Goal: Navigation & Orientation: Find specific page/section

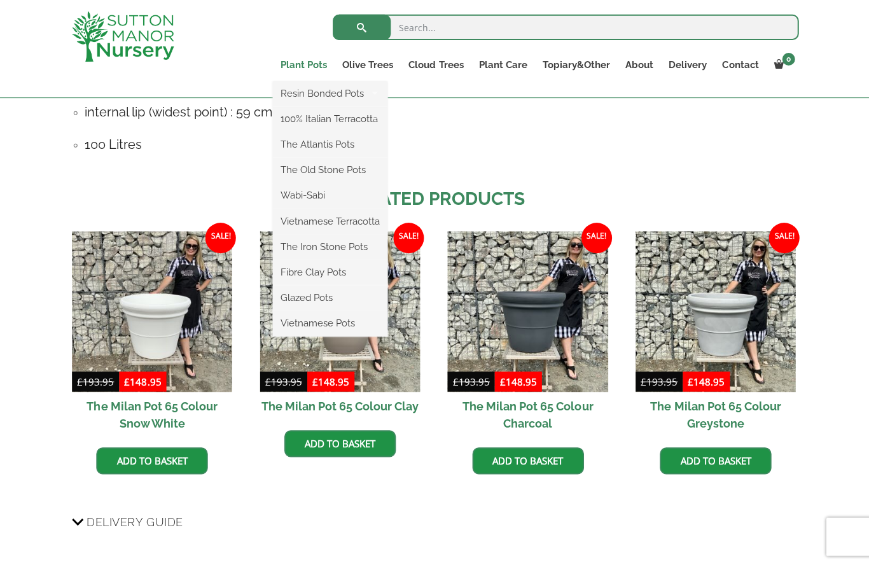
scroll to position [947, 0]
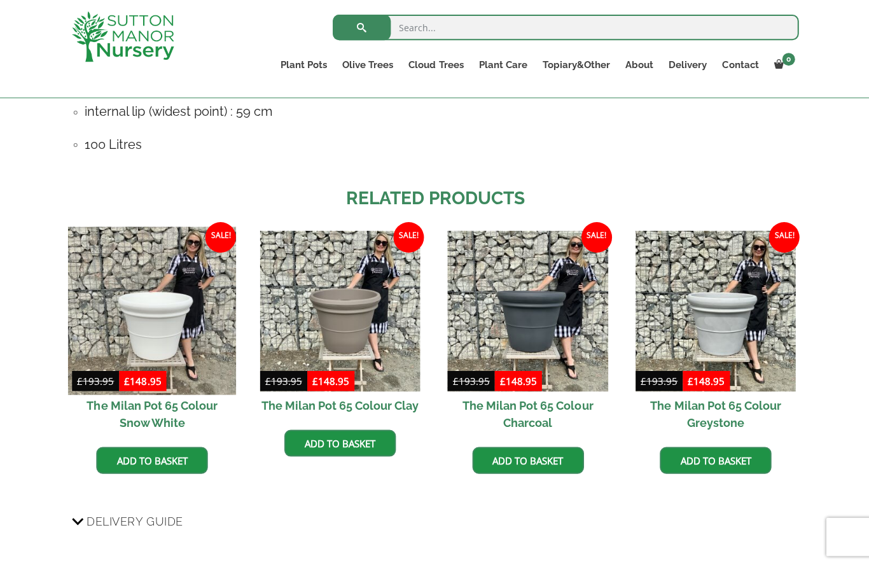
click at [88, 269] on img at bounding box center [152, 312] width 168 height 168
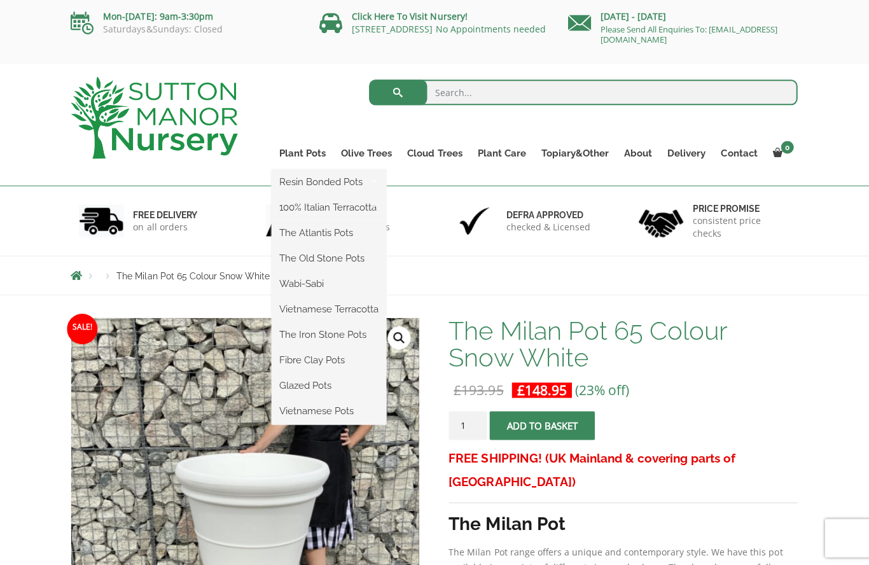
click at [286, 169] on ul "Resin Bonded Pots The Amalfi Pots The Milan Pots The Capri Pots The Brunello Po…" at bounding box center [329, 296] width 115 height 254
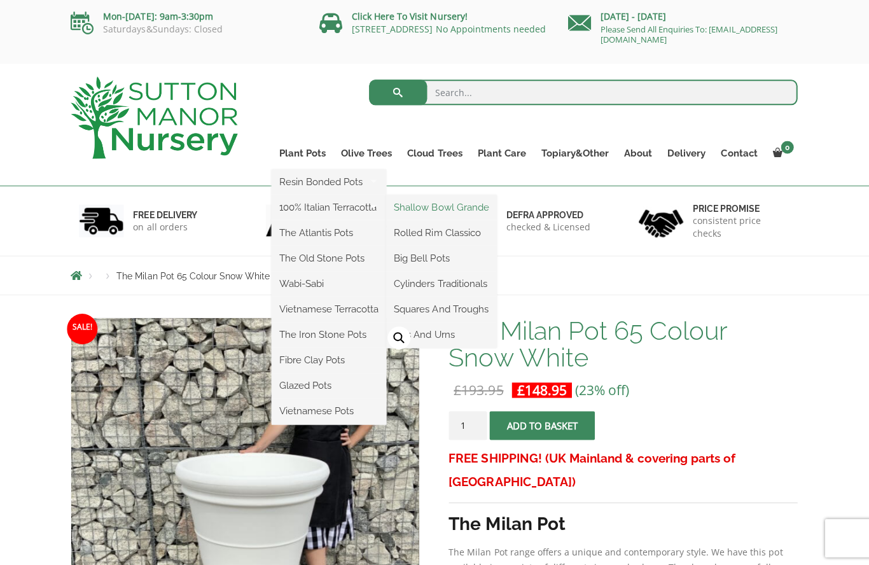
click at [415, 202] on link "Shallow Bowl Grande" at bounding box center [442, 206] width 110 height 19
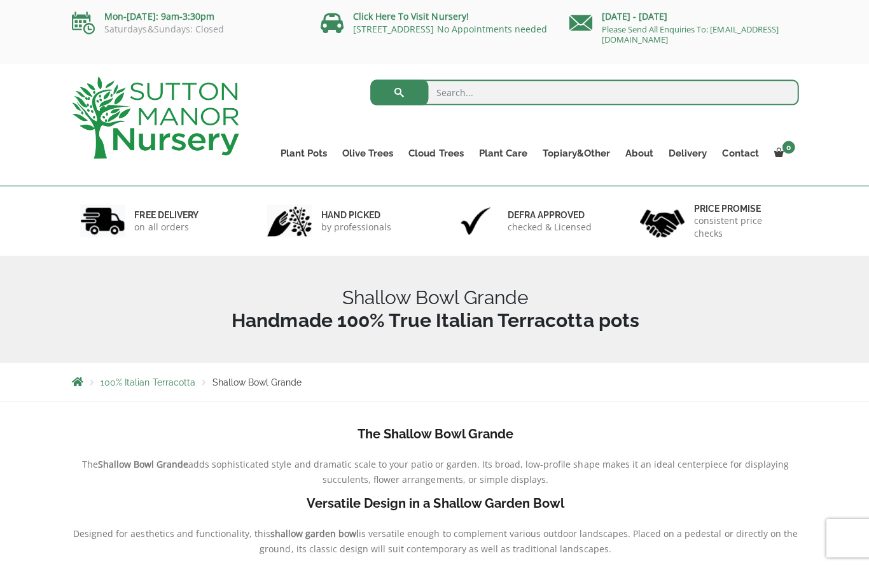
scroll to position [3, 0]
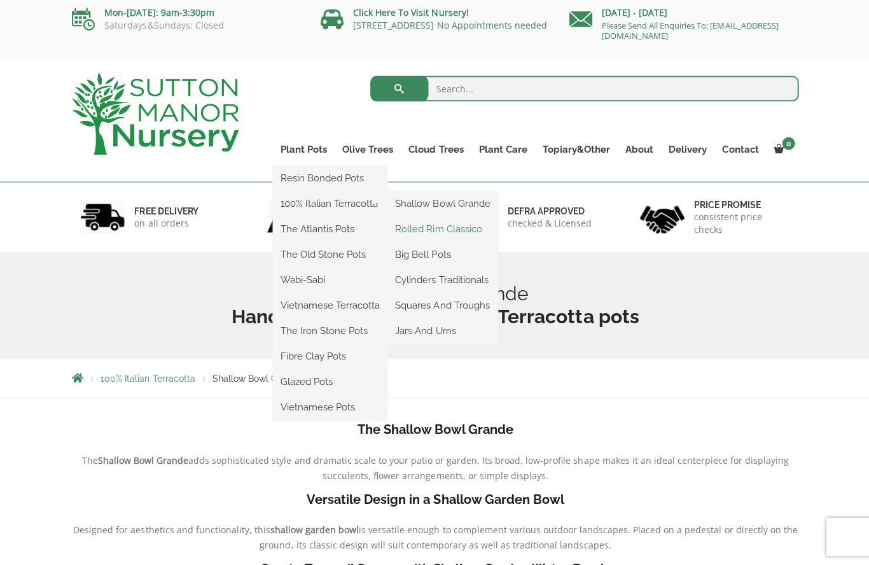
click at [414, 229] on link "Rolled Rim Classico" at bounding box center [442, 229] width 110 height 19
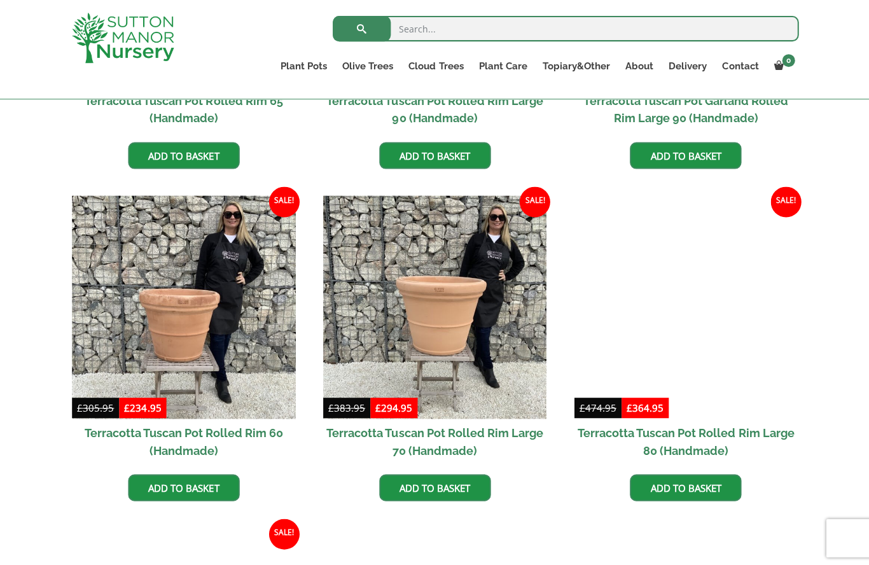
scroll to position [773, 0]
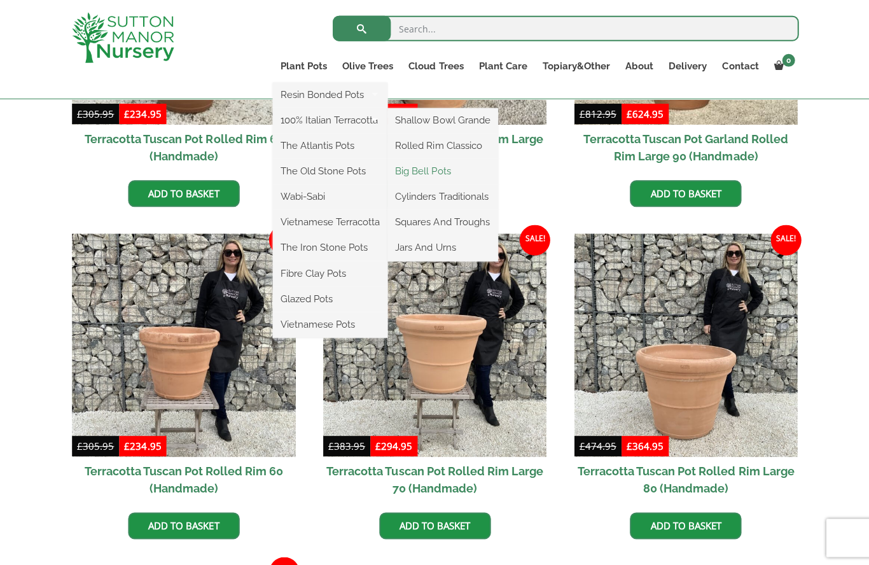
click at [422, 168] on link "Big Bell Pots" at bounding box center [442, 171] width 110 height 19
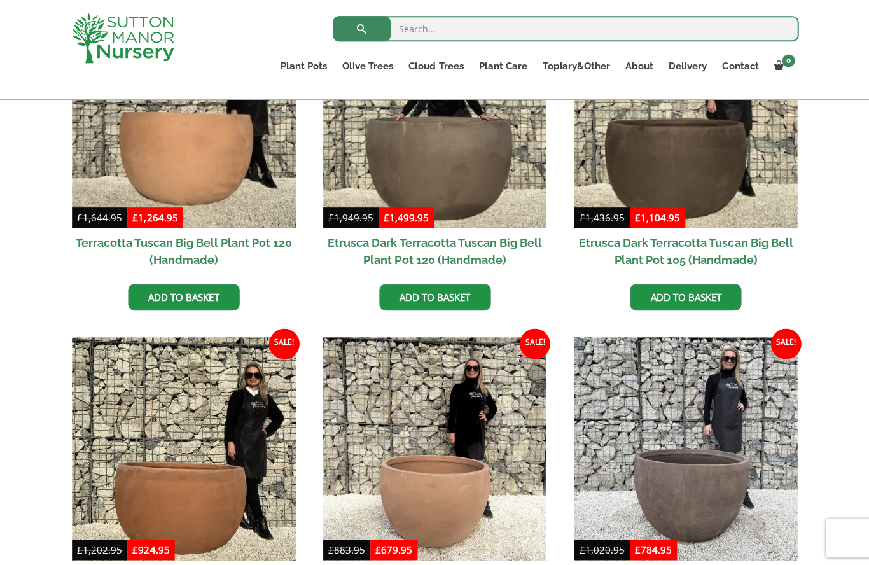
scroll to position [420, 0]
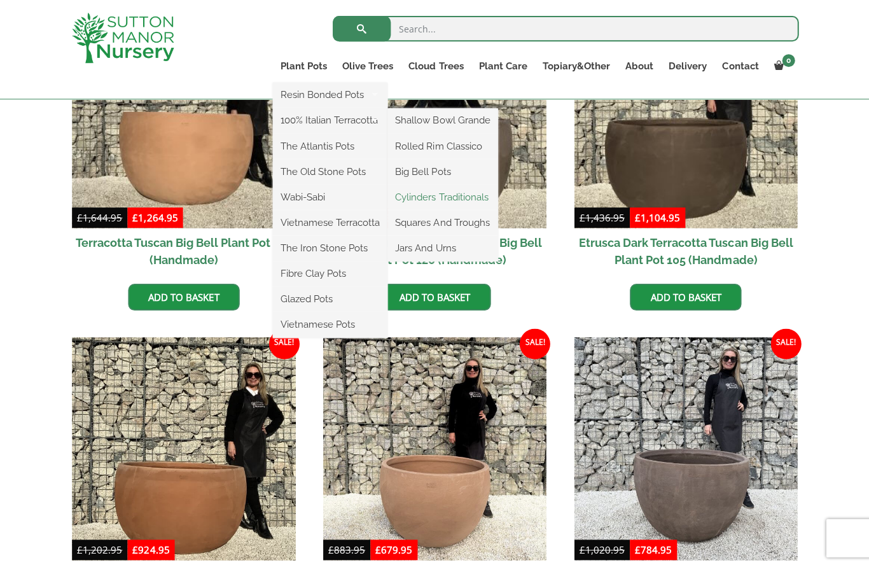
click at [413, 199] on link "Cylinders Traditionals" at bounding box center [442, 196] width 110 height 19
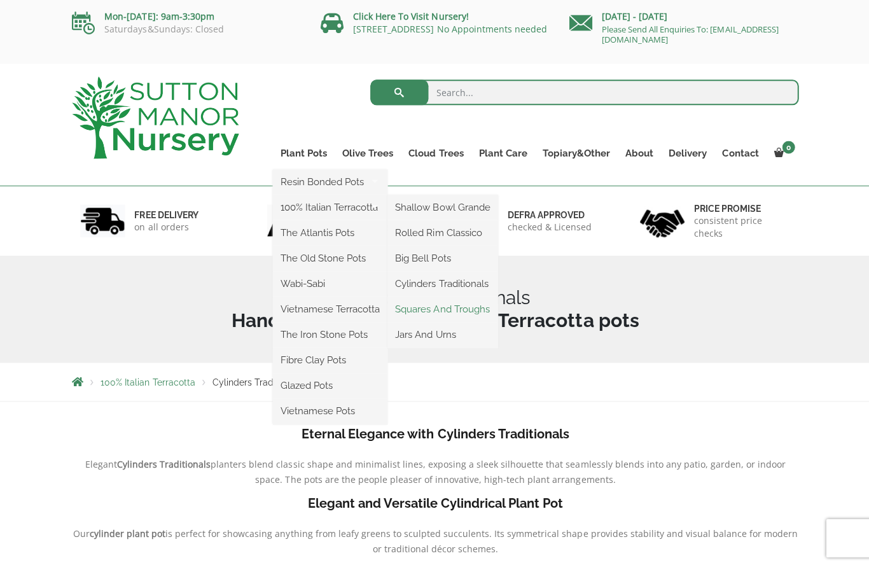
click at [406, 307] on link "Squares And Troughs" at bounding box center [442, 308] width 110 height 19
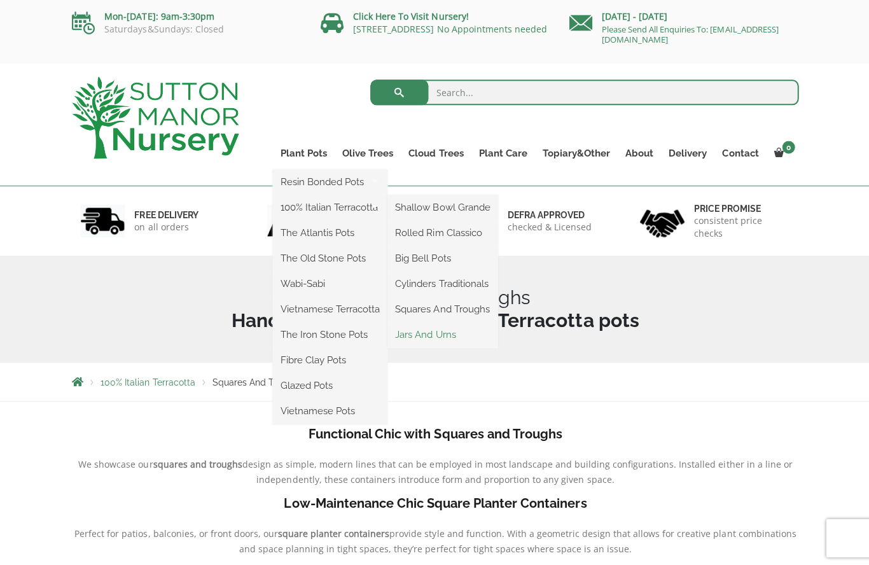
click at [412, 333] on link "Jars And Urns" at bounding box center [442, 333] width 110 height 19
